Goal: Information Seeking & Learning: Learn about a topic

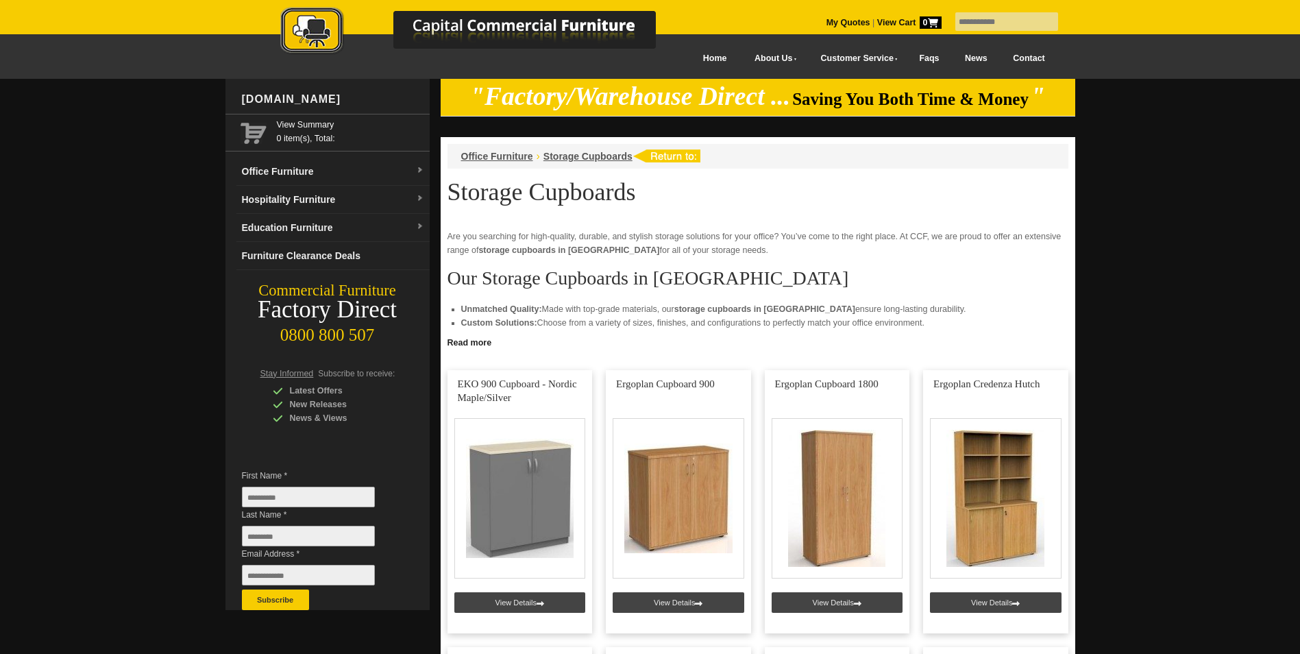
scroll to position [274, 0]
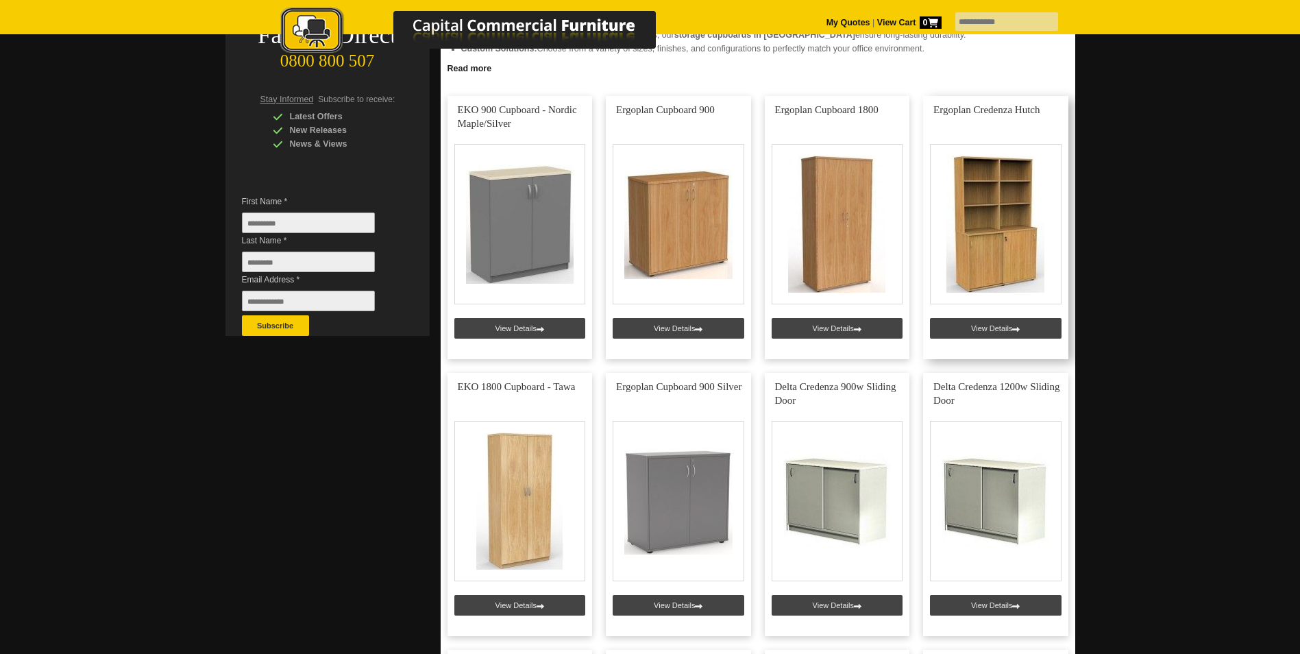
click at [962, 319] on link at bounding box center [995, 227] width 145 height 263
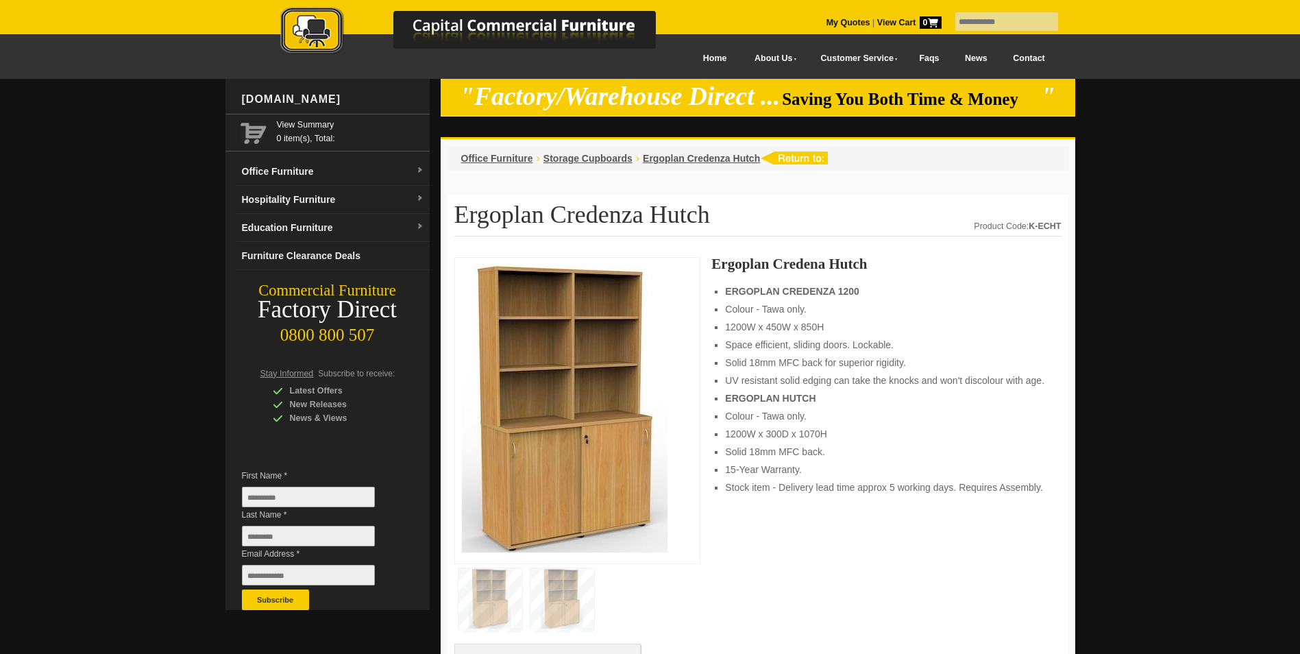
click at [598, 369] on img at bounding box center [565, 409] width 206 height 288
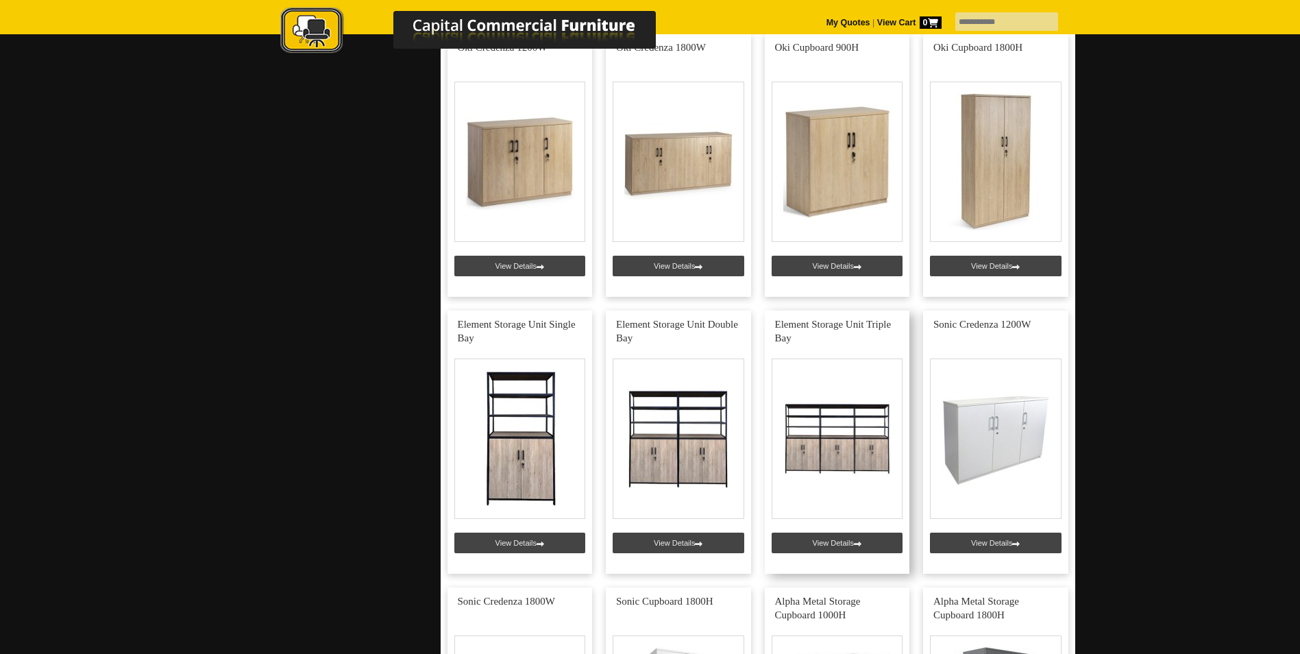
scroll to position [3016, 0]
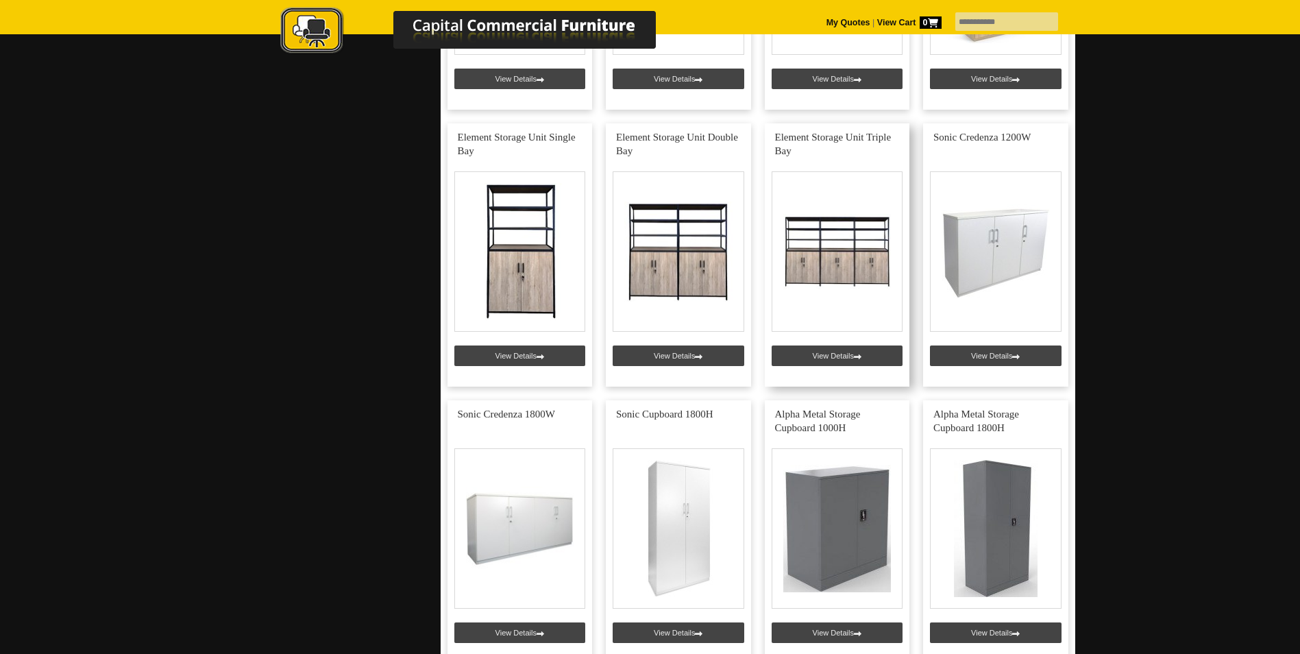
click at [848, 362] on link at bounding box center [837, 254] width 145 height 263
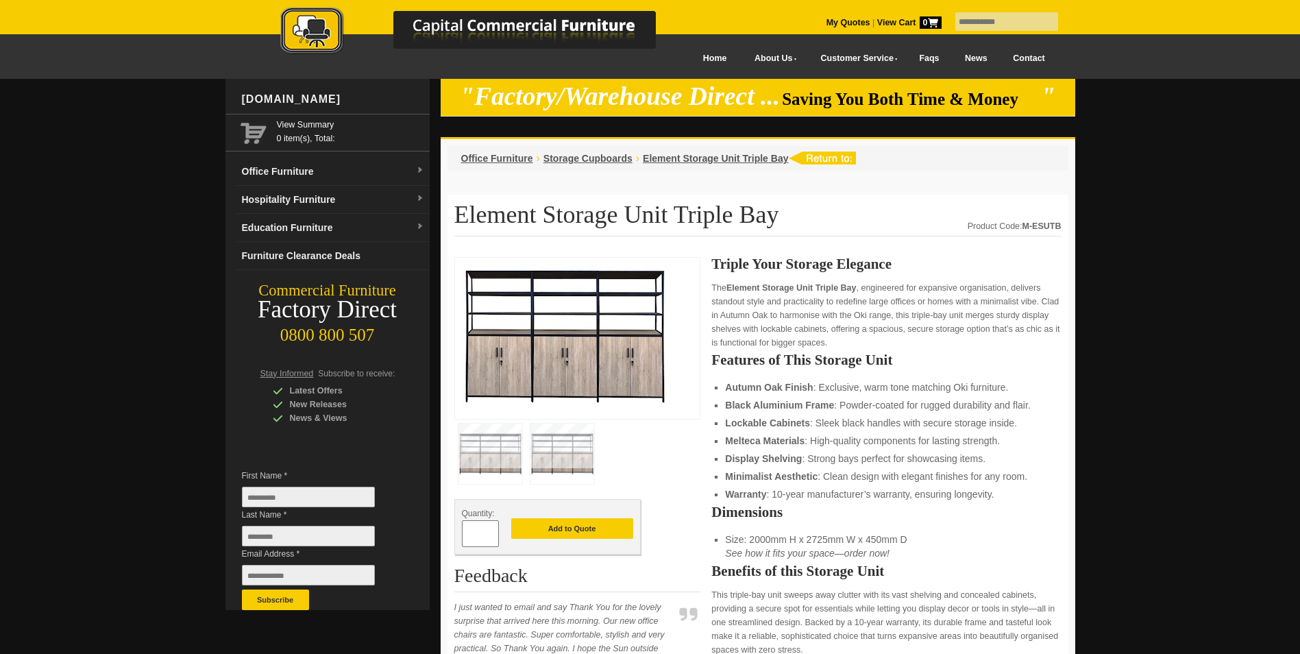
click at [576, 305] on img at bounding box center [565, 336] width 206 height 143
click at [552, 343] on img at bounding box center [565, 336] width 206 height 143
